Goal: Information Seeking & Learning: Check status

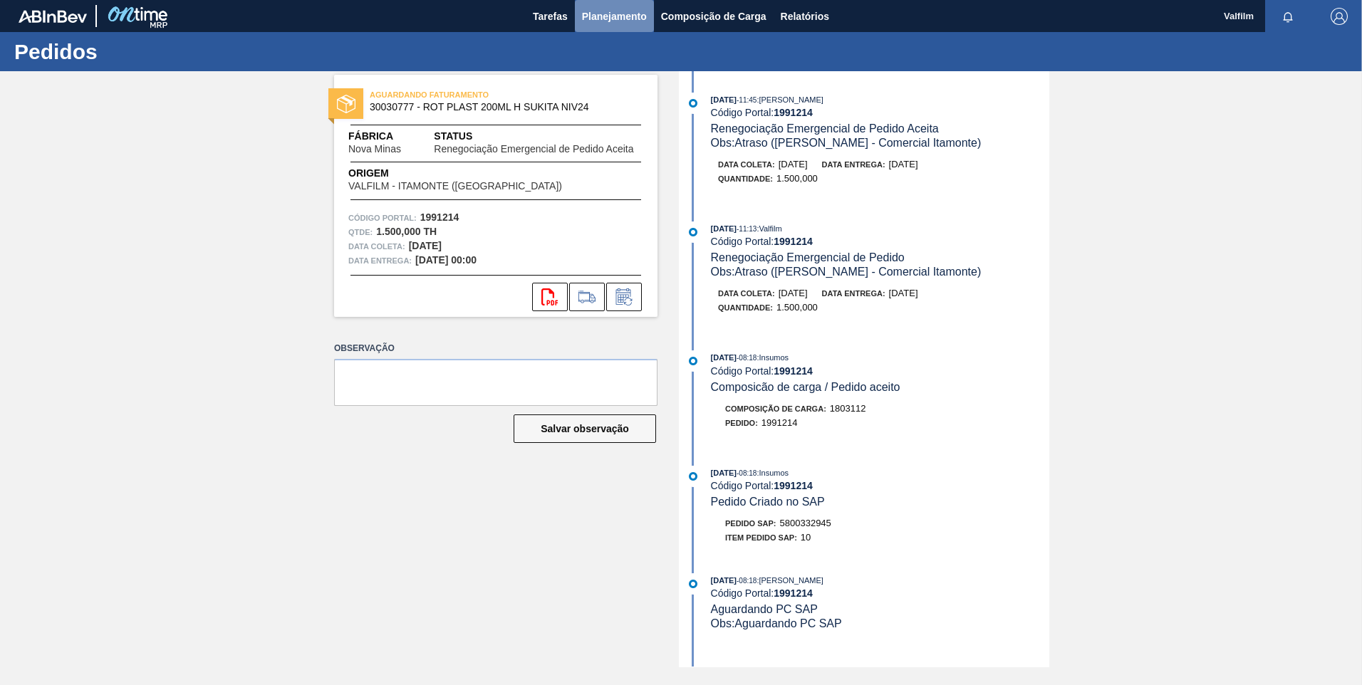
click at [586, 21] on span "Planejamento" at bounding box center [614, 16] width 65 height 17
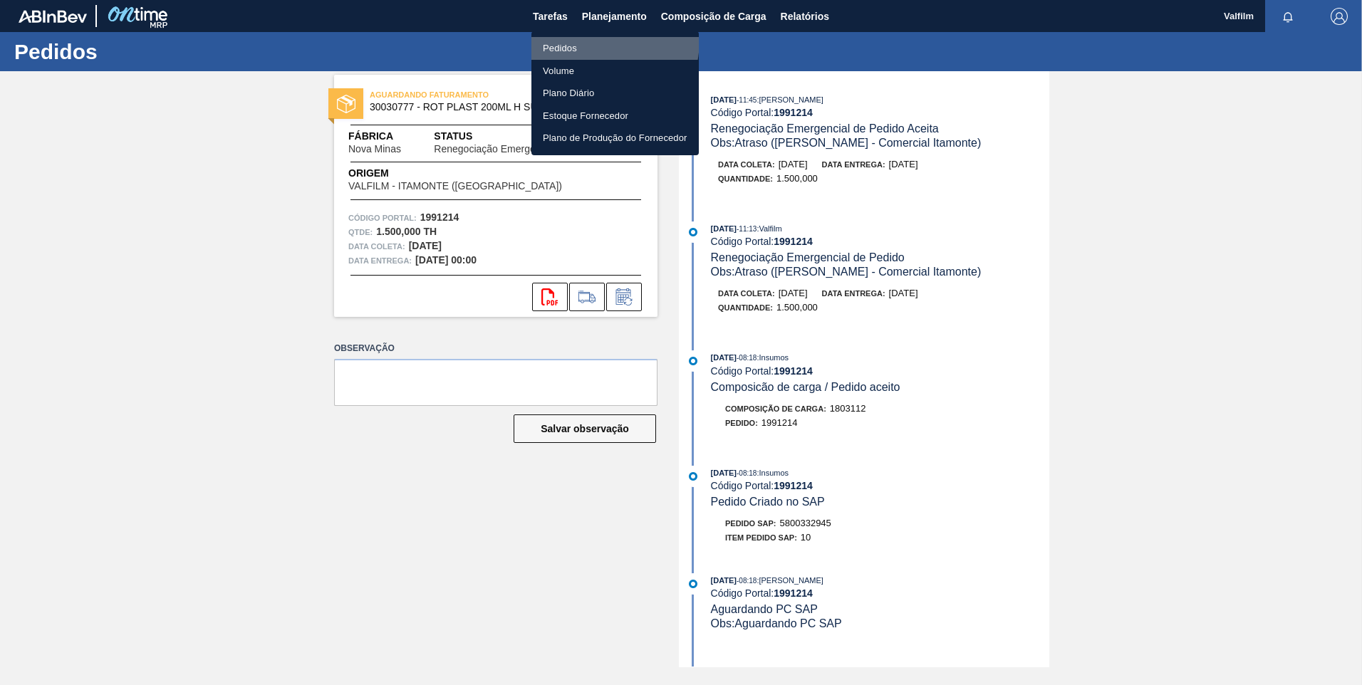
click at [579, 39] on li "Pedidos" at bounding box center [615, 48] width 167 height 23
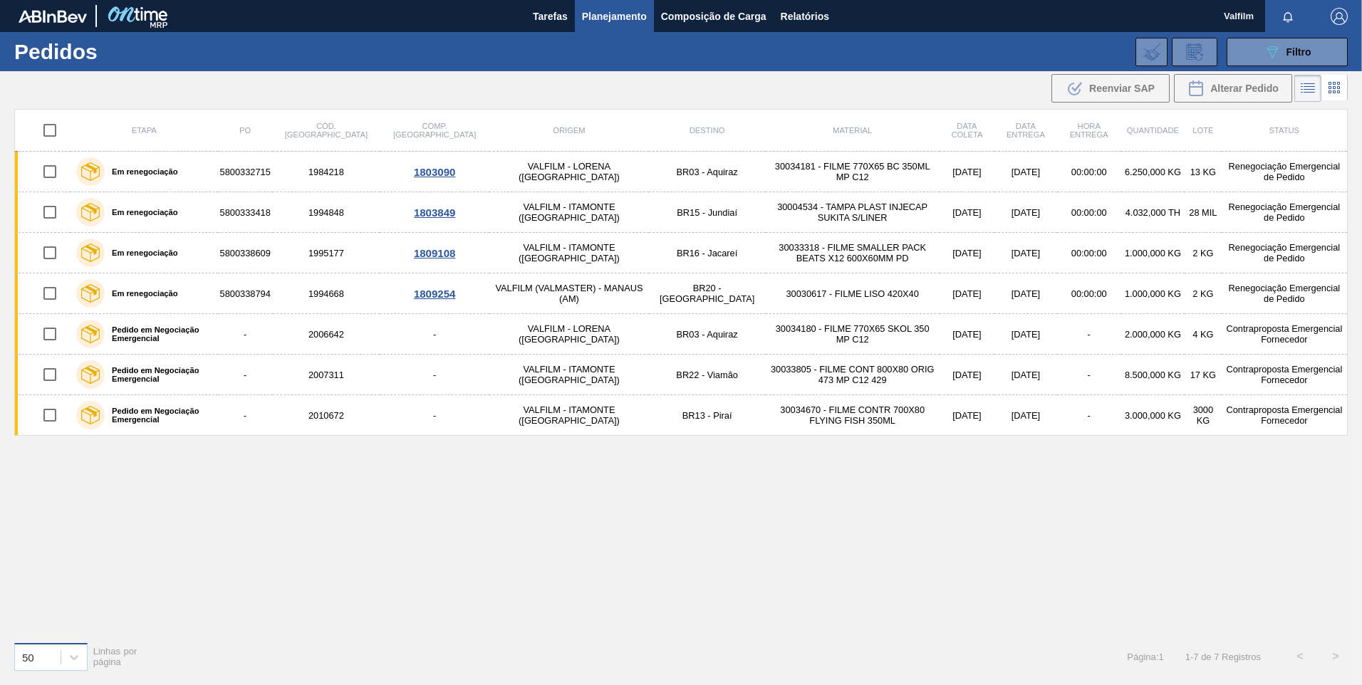
click at [57, 462] on div "50" at bounding box center [38, 657] width 46 height 21
click at [58, 462] on div "100" at bounding box center [50, 621] width 73 height 26
click at [529, 20] on button "Tarefas" at bounding box center [550, 16] width 49 height 32
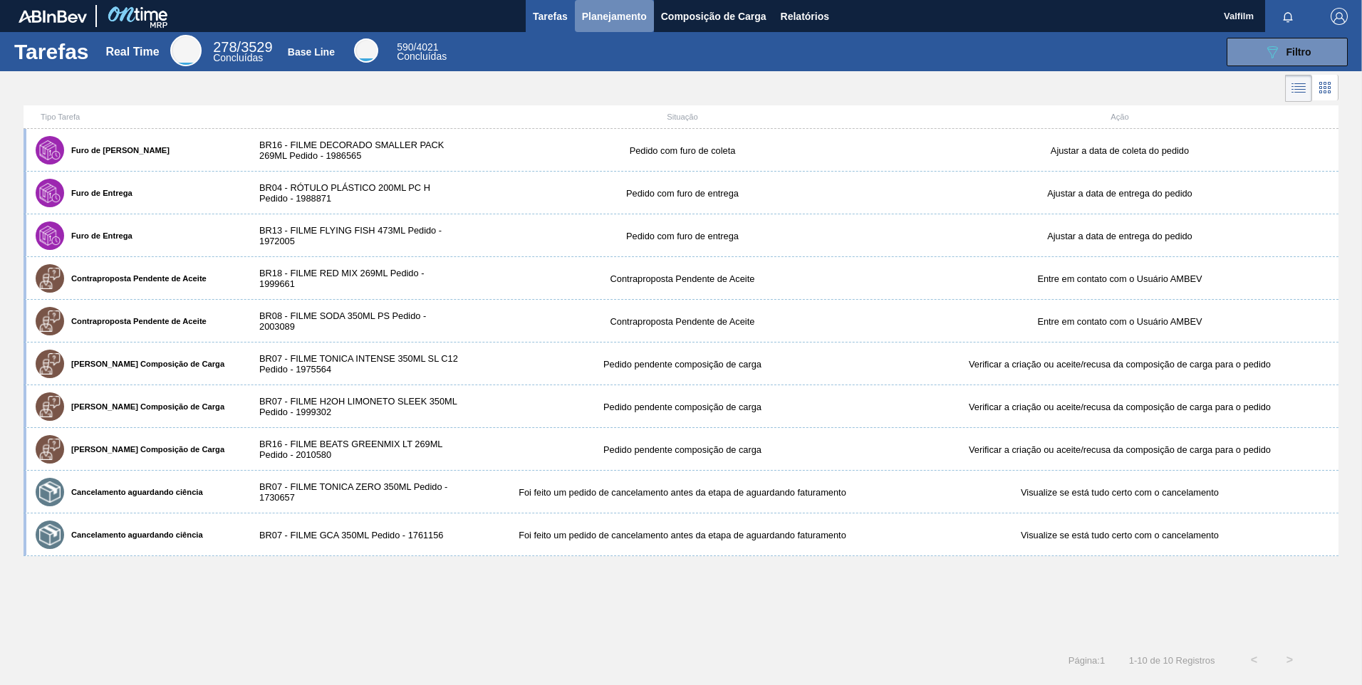
click at [591, 20] on span "Planejamento" at bounding box center [614, 16] width 65 height 17
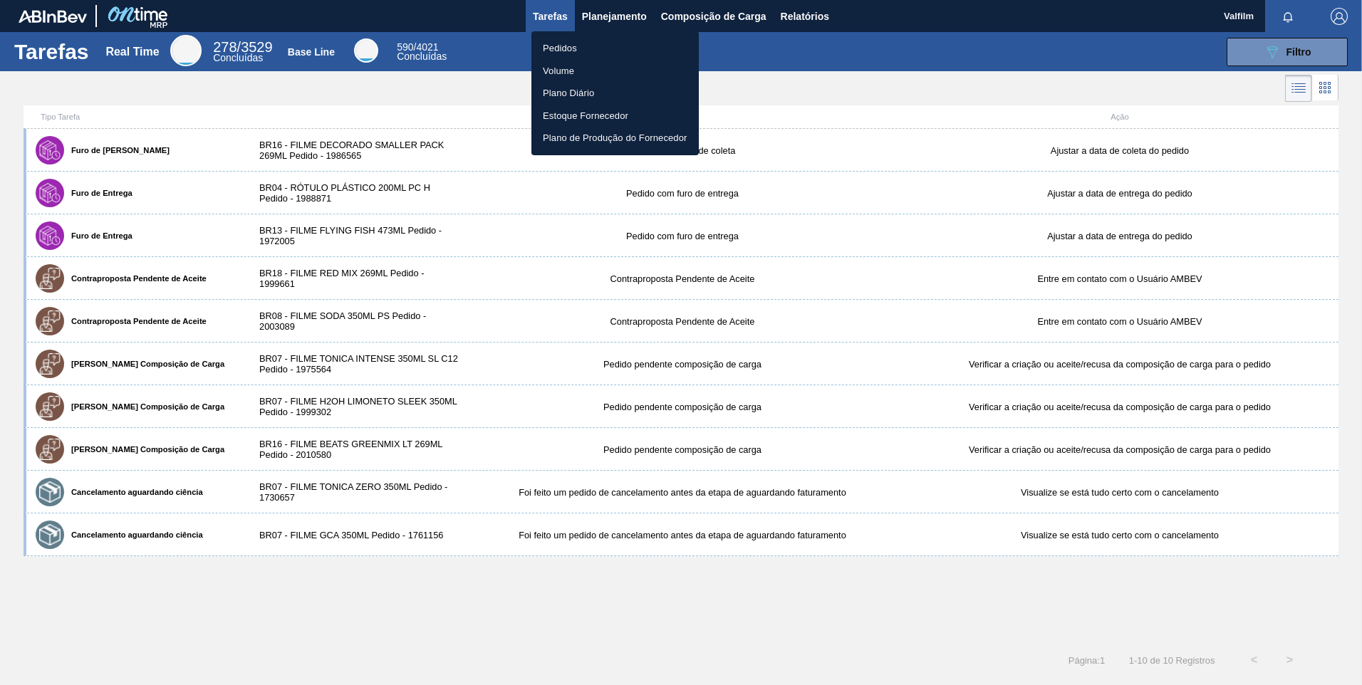
click at [619, 47] on li "Pedidos" at bounding box center [615, 48] width 167 height 23
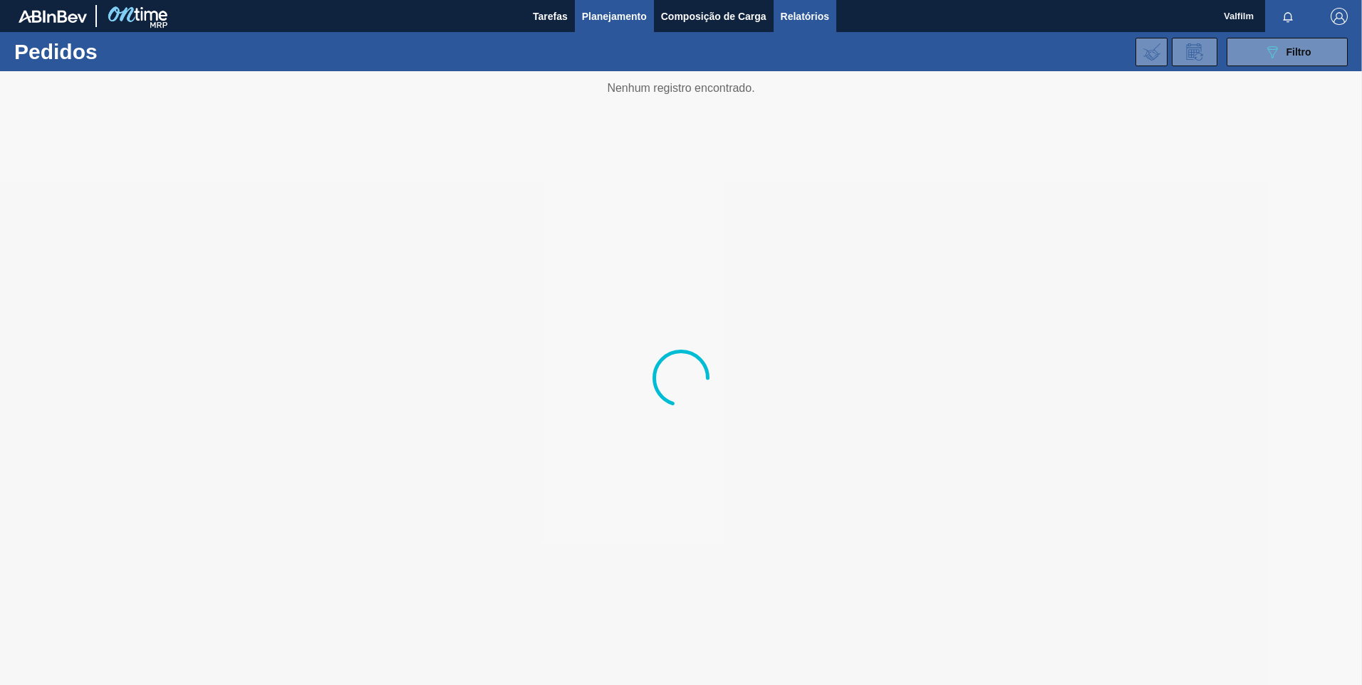
click at [824, 20] on span "Relatórios" at bounding box center [805, 16] width 48 height 17
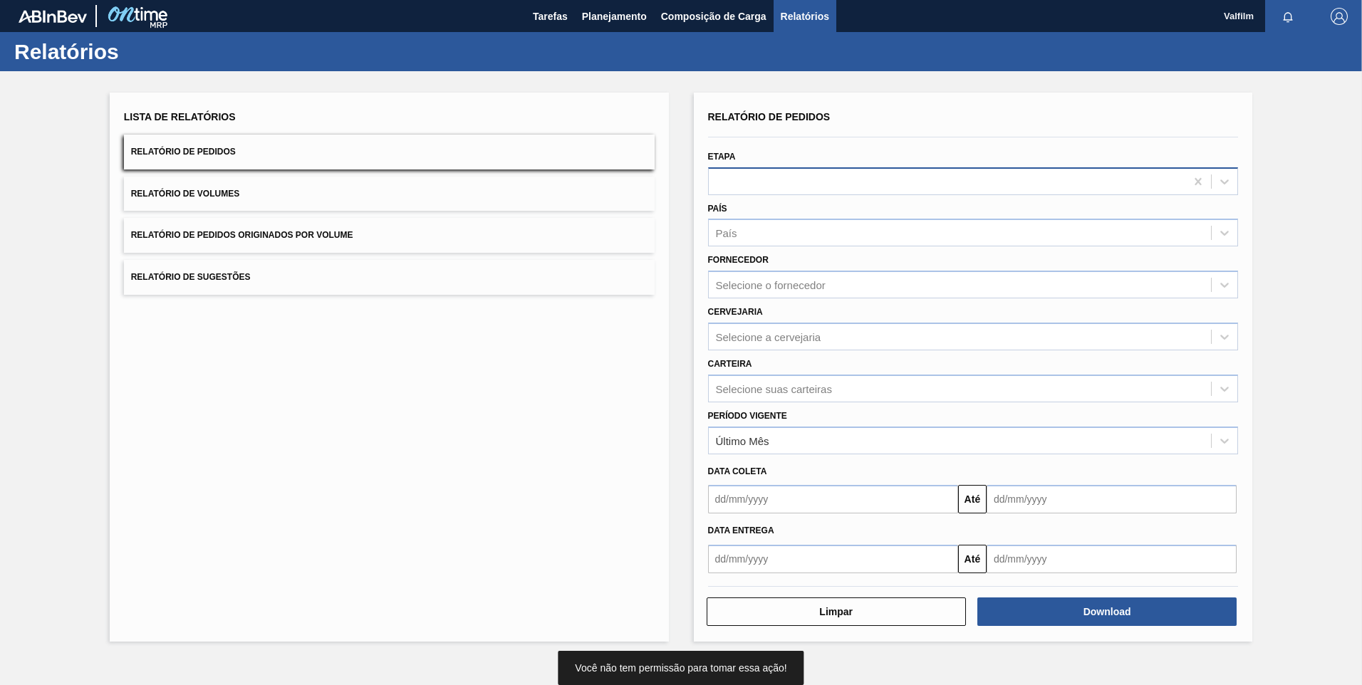
click at [771, 188] on div at bounding box center [947, 181] width 477 height 21
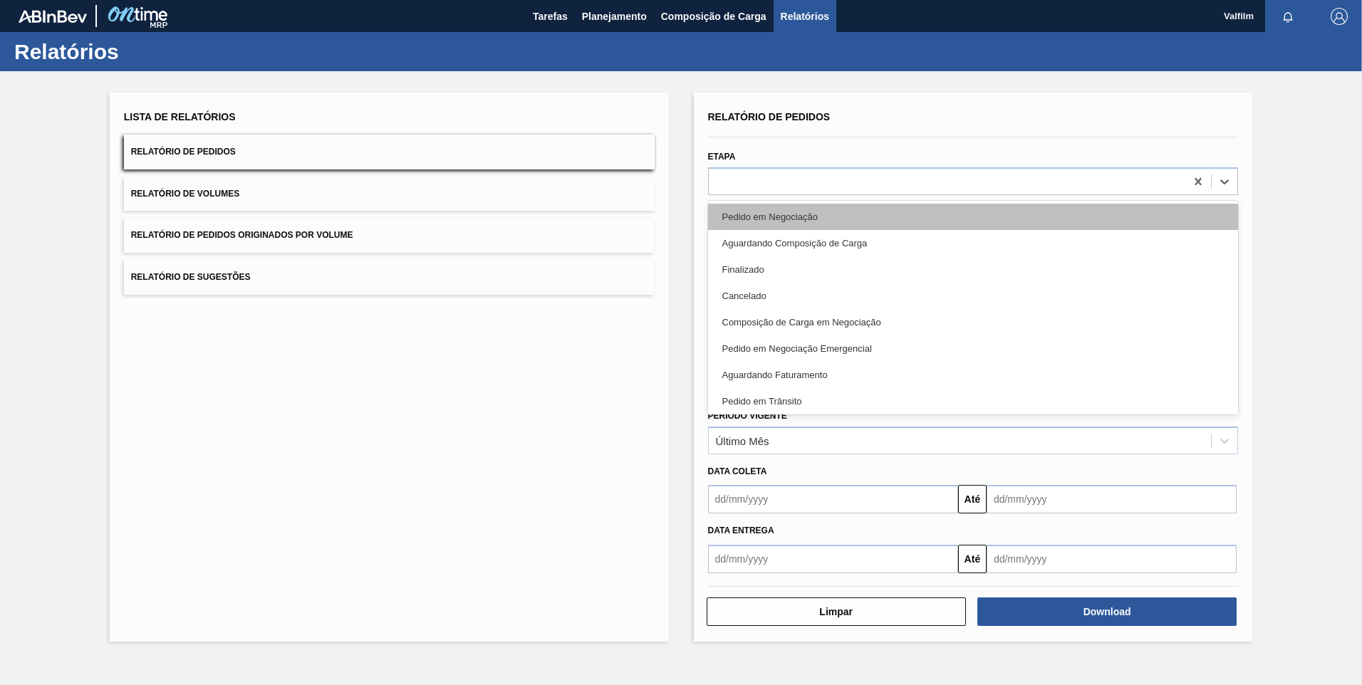
click at [788, 219] on div "Pedido em Negociação" at bounding box center [973, 217] width 531 height 26
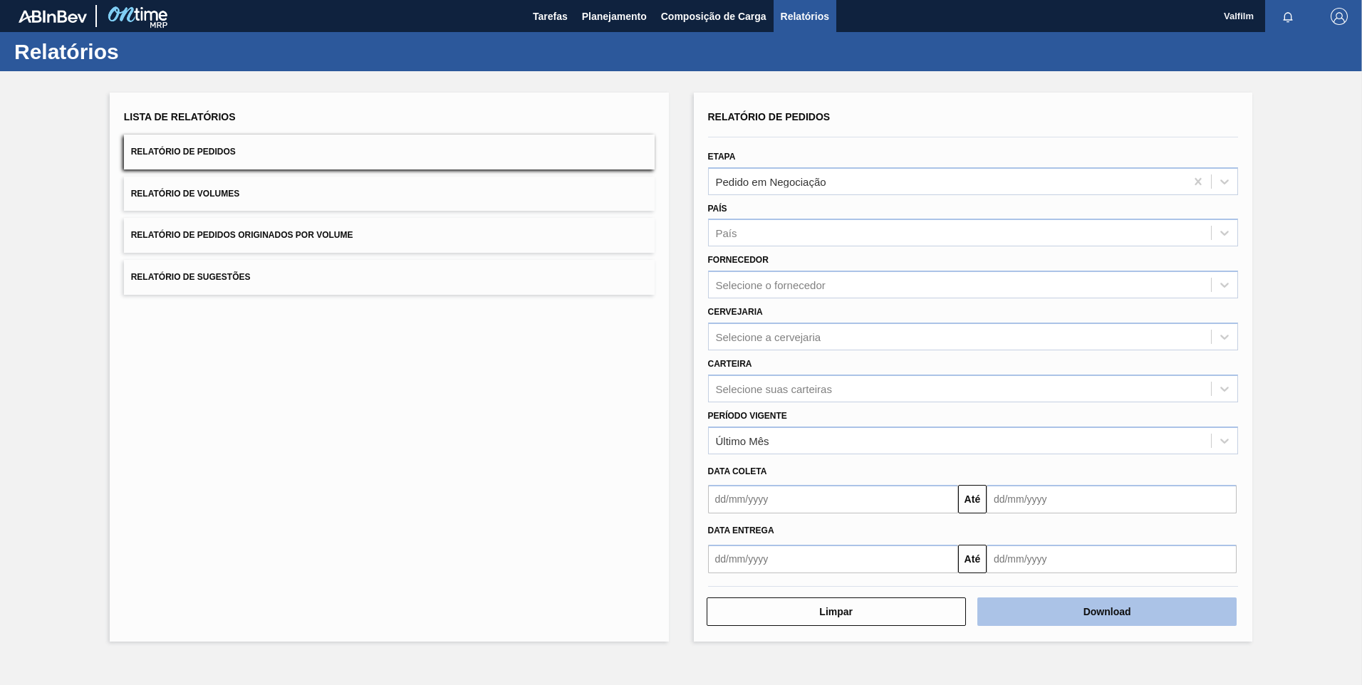
click at [967, 462] on button "Download" at bounding box center [1107, 612] width 259 height 29
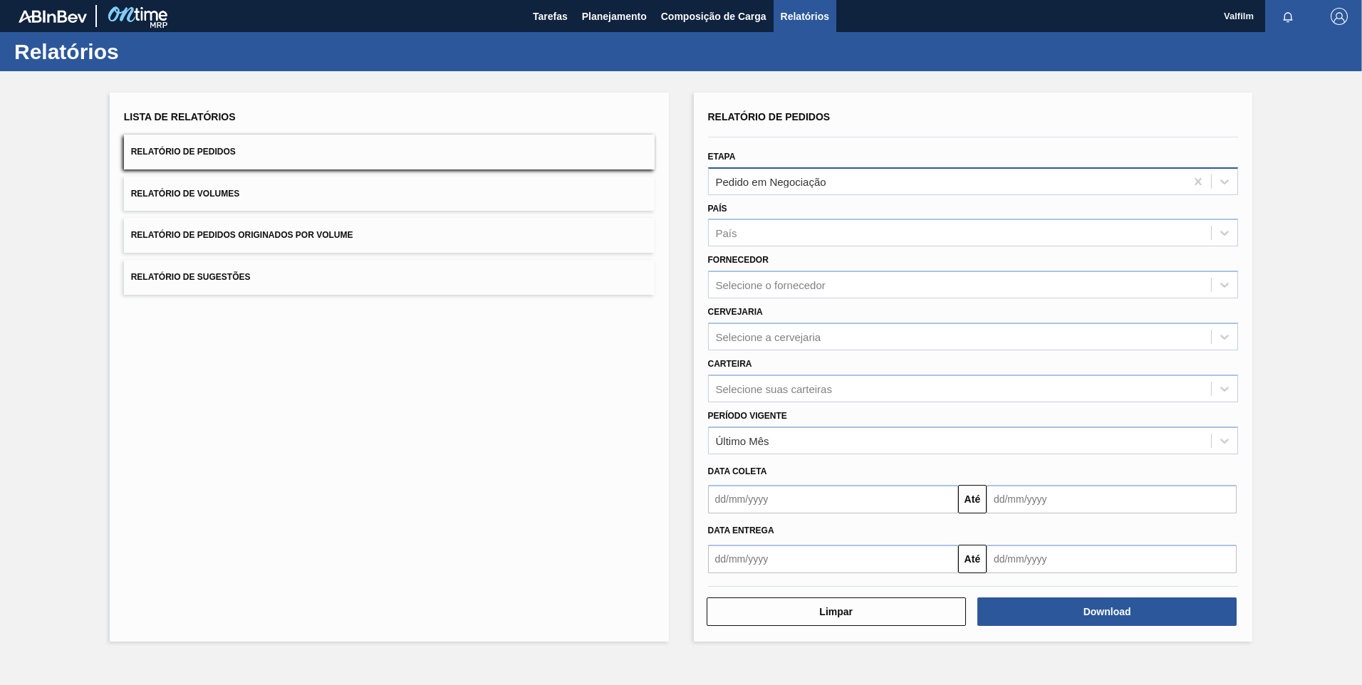
click at [844, 190] on div "Pedido em Negociação" at bounding box center [947, 181] width 477 height 21
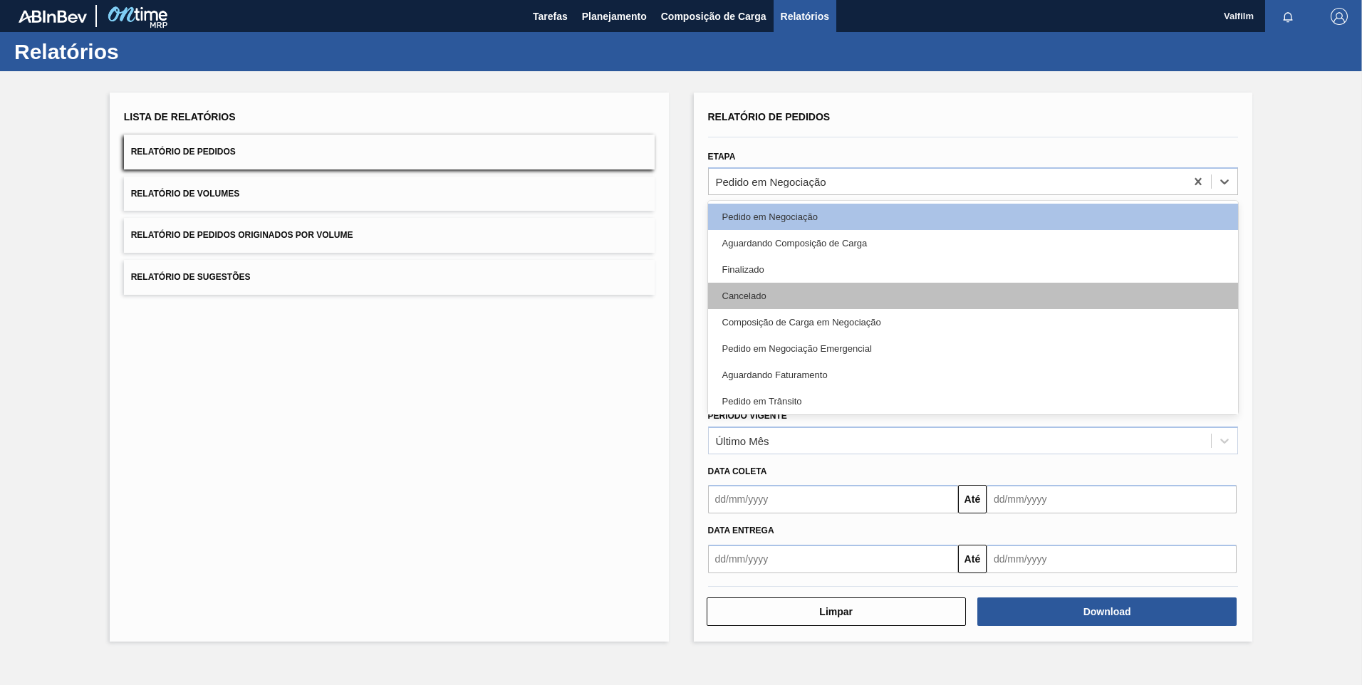
click at [834, 298] on div "Cancelado" at bounding box center [973, 296] width 531 height 26
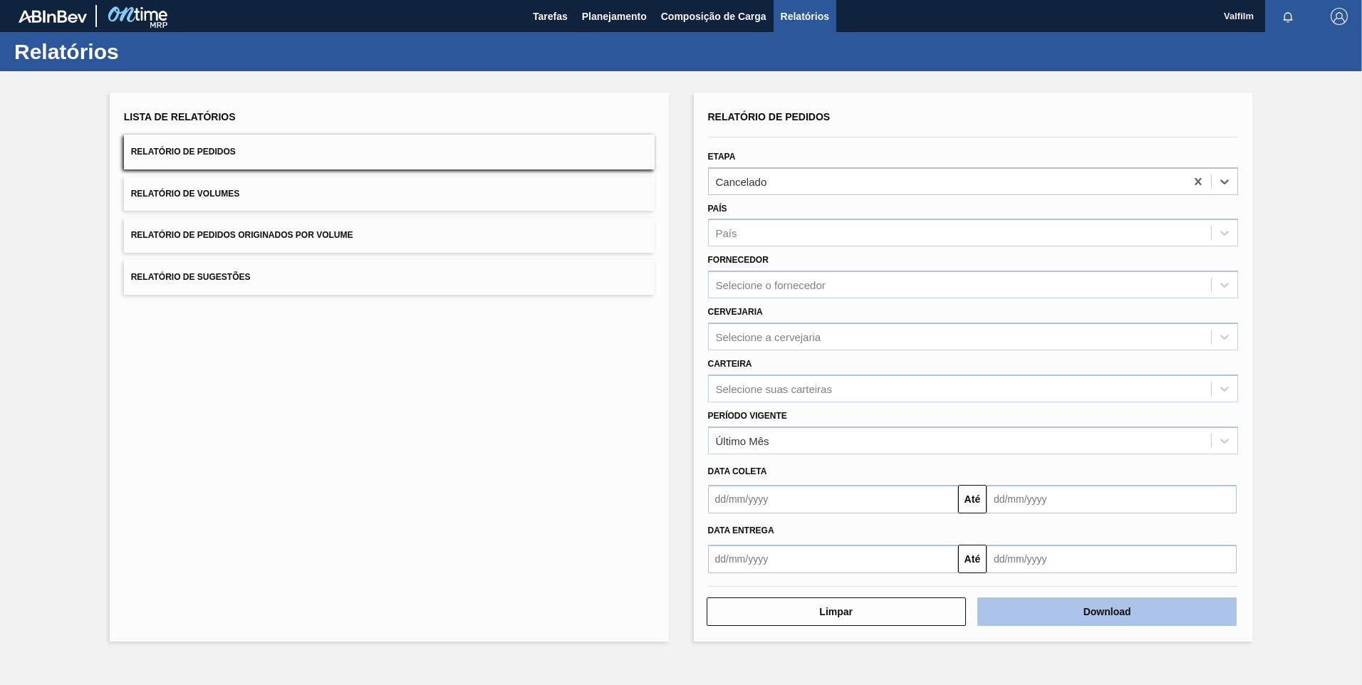
click at [967, 462] on button "Download" at bounding box center [1107, 612] width 259 height 29
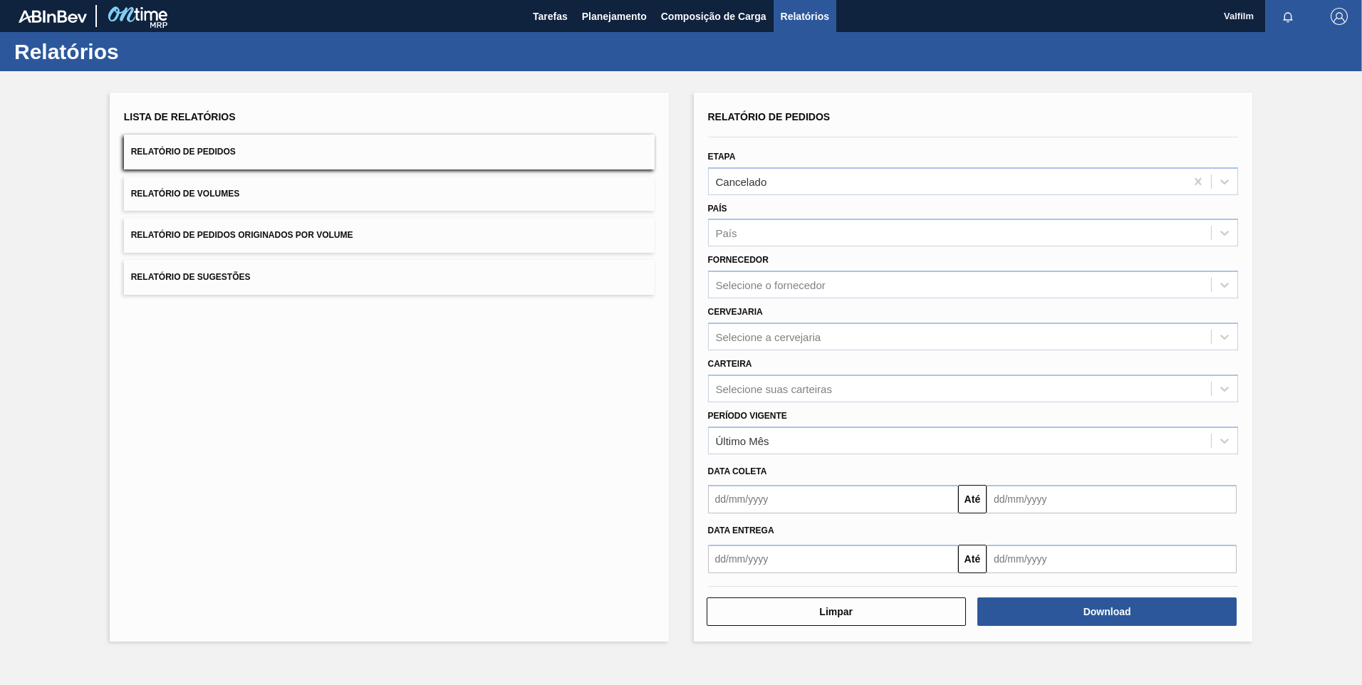
drag, startPoint x: 580, startPoint y: 27, endPoint x: 583, endPoint y: 41, distance: 13.8
click at [580, 27] on button "Planejamento" at bounding box center [614, 16] width 79 height 32
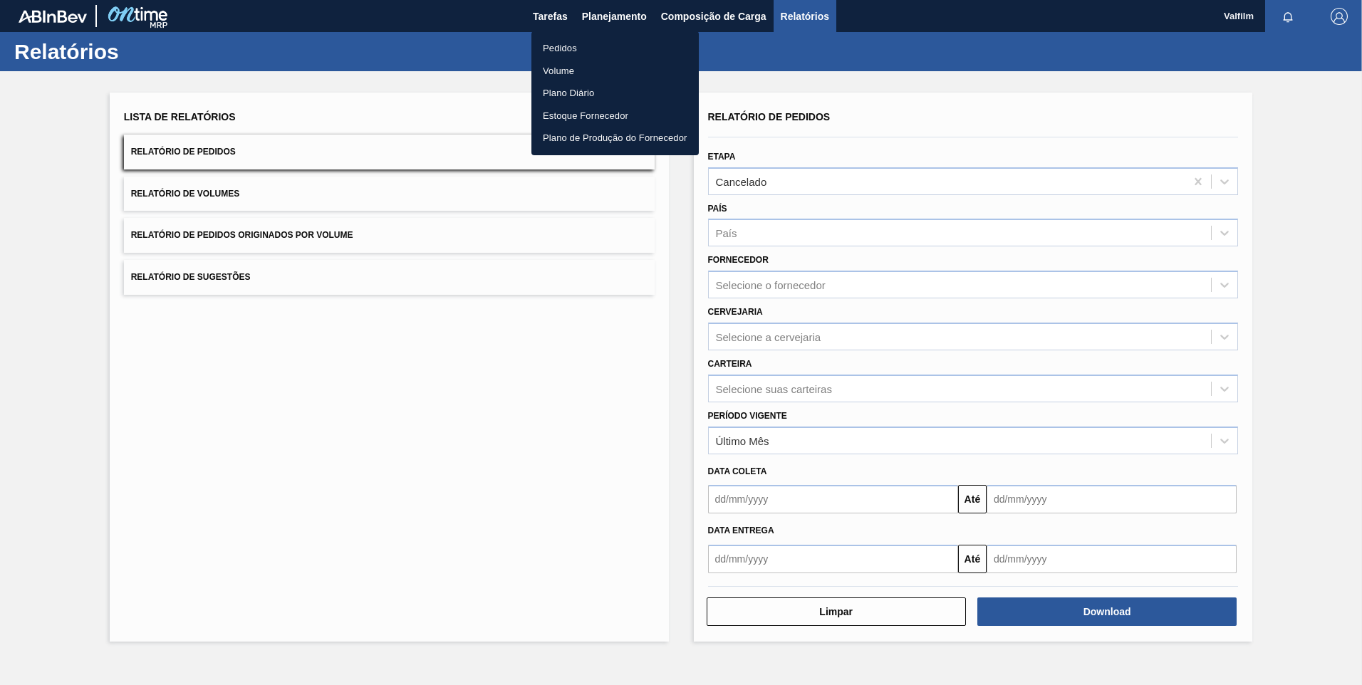
click at [586, 48] on li "Pedidos" at bounding box center [615, 48] width 167 height 23
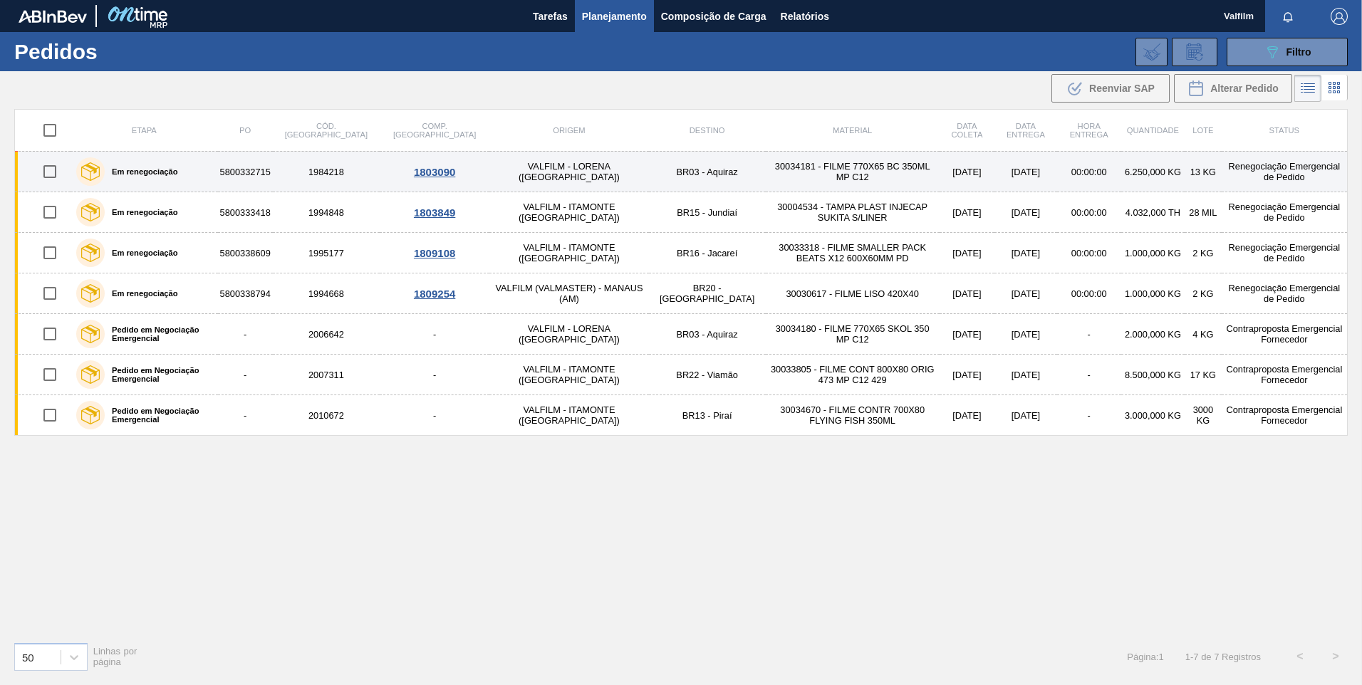
click at [503, 161] on td "VALFILM - [PERSON_NAME] ([GEOGRAPHIC_DATA])" at bounding box center [569, 172] width 159 height 41
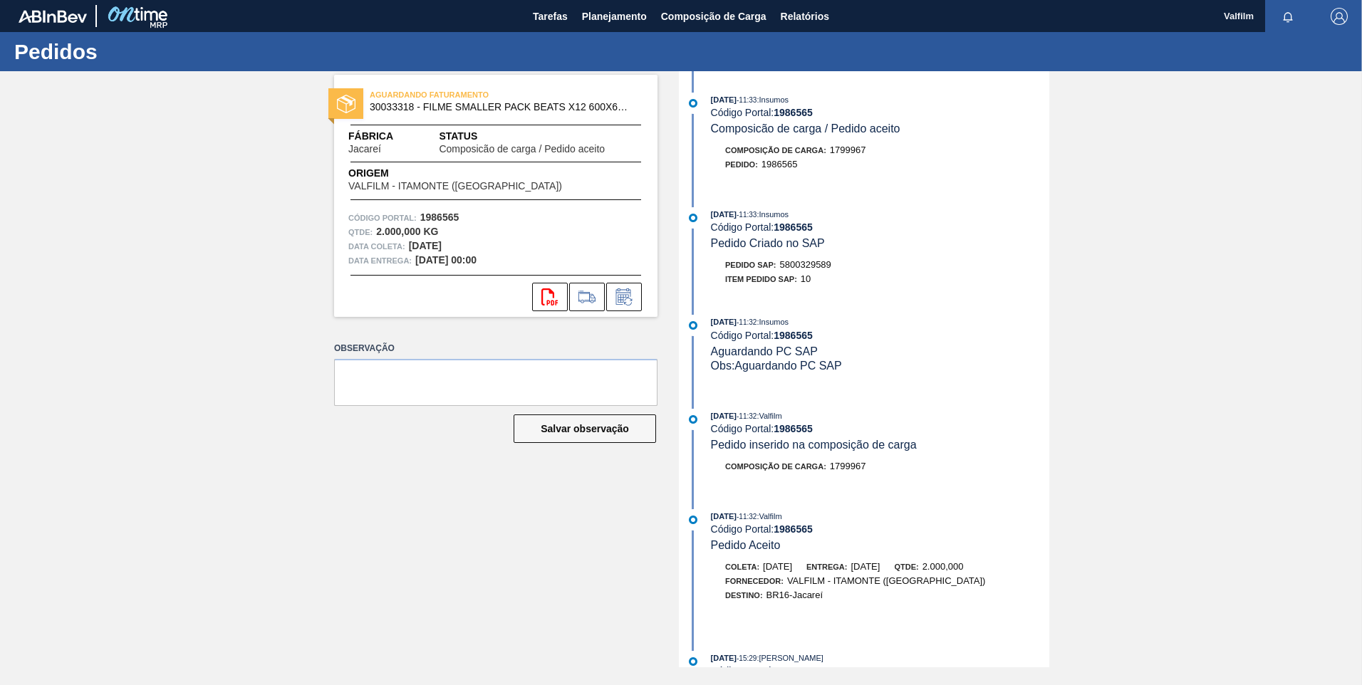
drag, startPoint x: 1247, startPoint y: 143, endPoint x: 1253, endPoint y: 373, distance: 230.9
click at [1250, 373] on div "AGUARDANDO FATURAMENTO 30033318 - FILME SMALLER PACK BEATS X12 600X60MM PD Fábr…" at bounding box center [681, 369] width 1362 height 596
